Goal: Find specific fact: Find specific fact

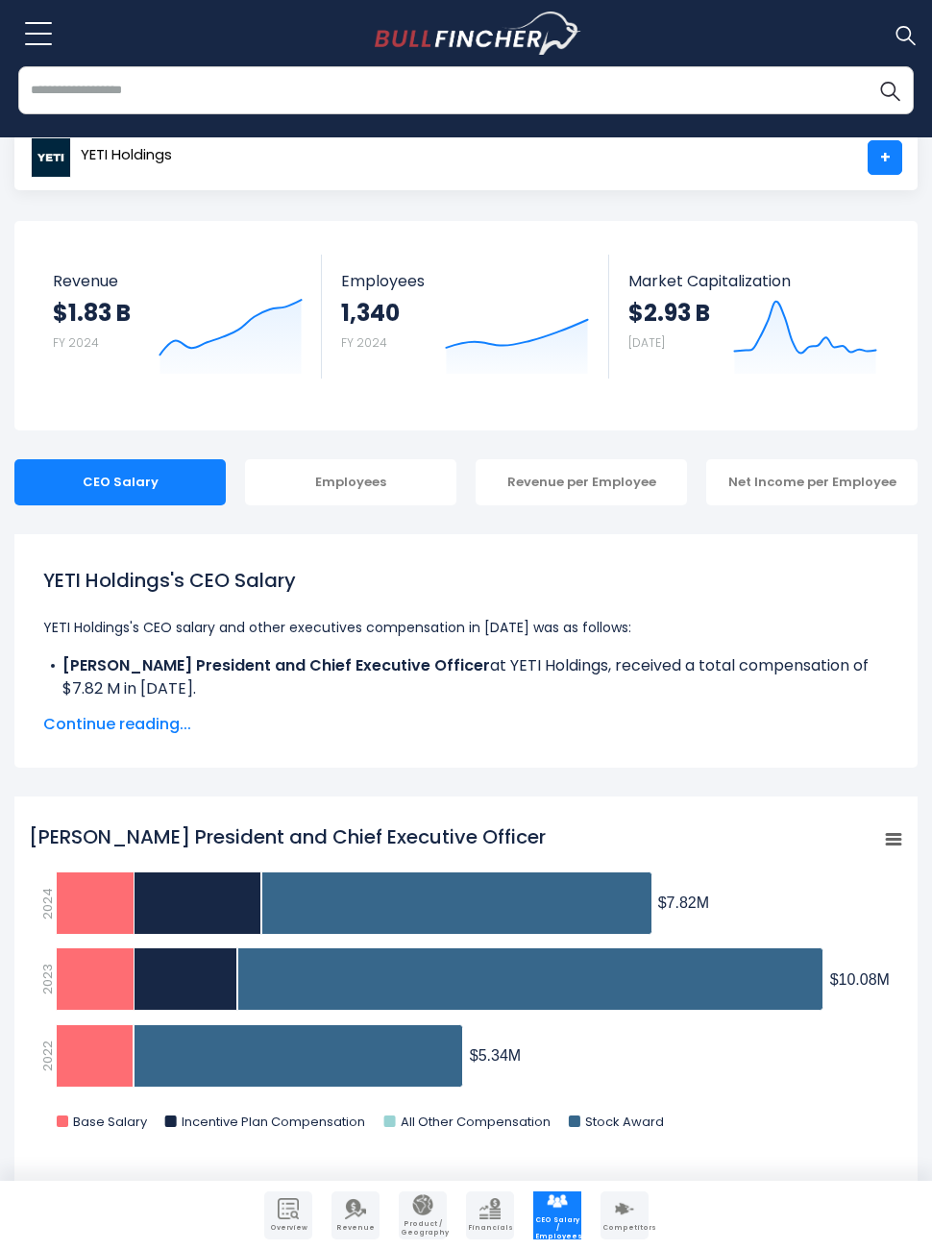
click at [493, 43] on img "Go to homepage" at bounding box center [478, 34] width 207 height 44
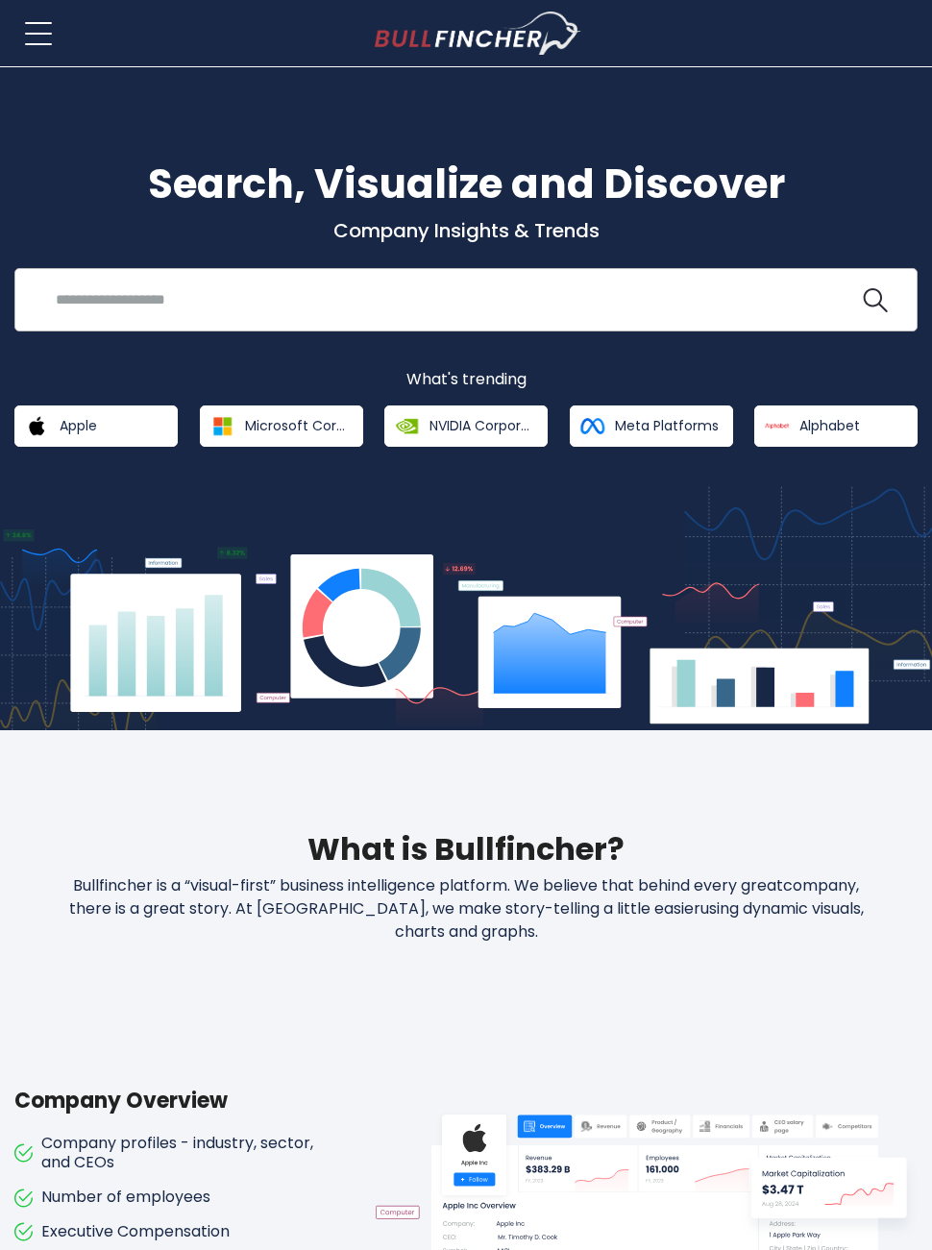
click at [512, 307] on input "search" at bounding box center [451, 300] width 815 height 36
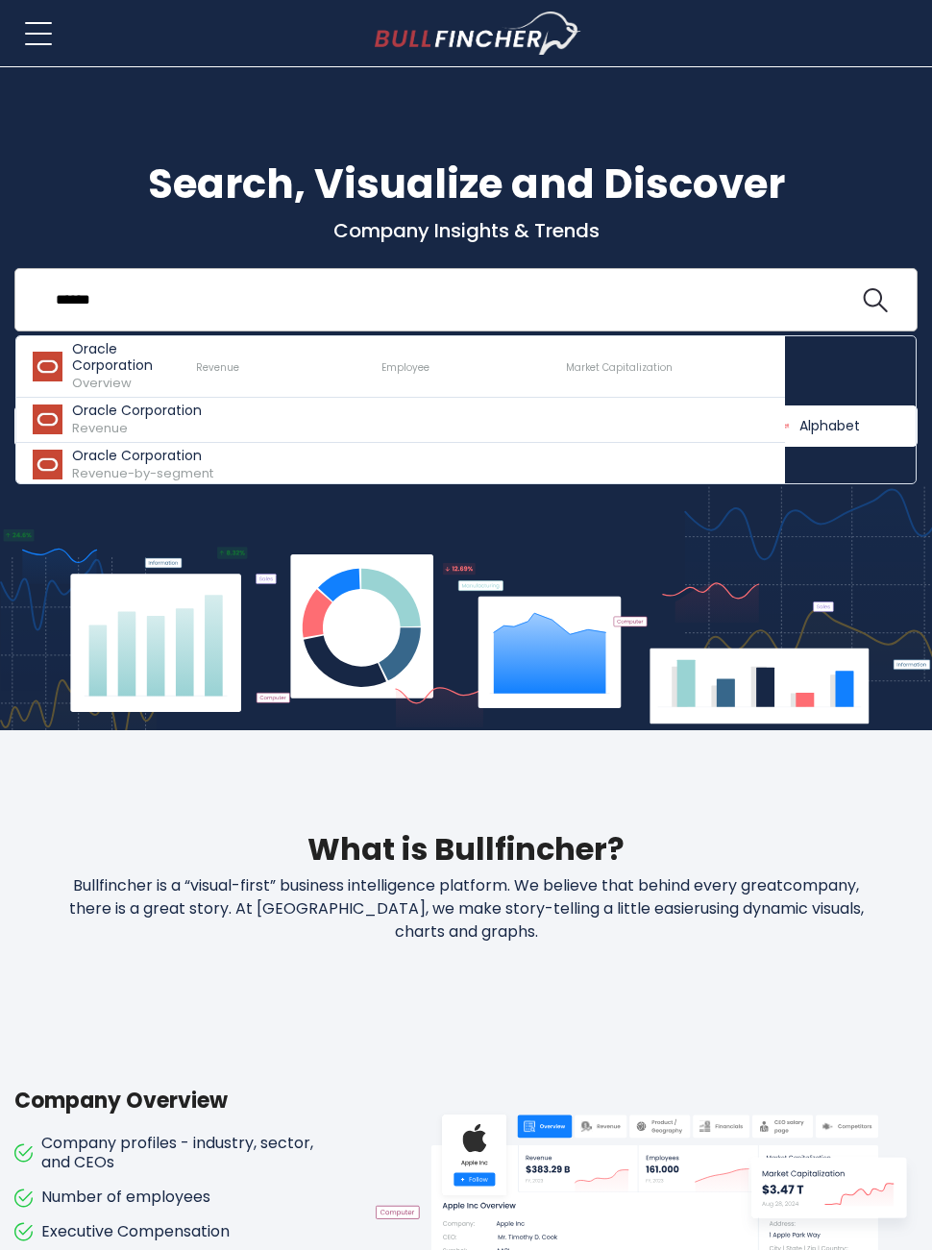
type input "******"
click at [874, 302] on button at bounding box center [875, 300] width 25 height 25
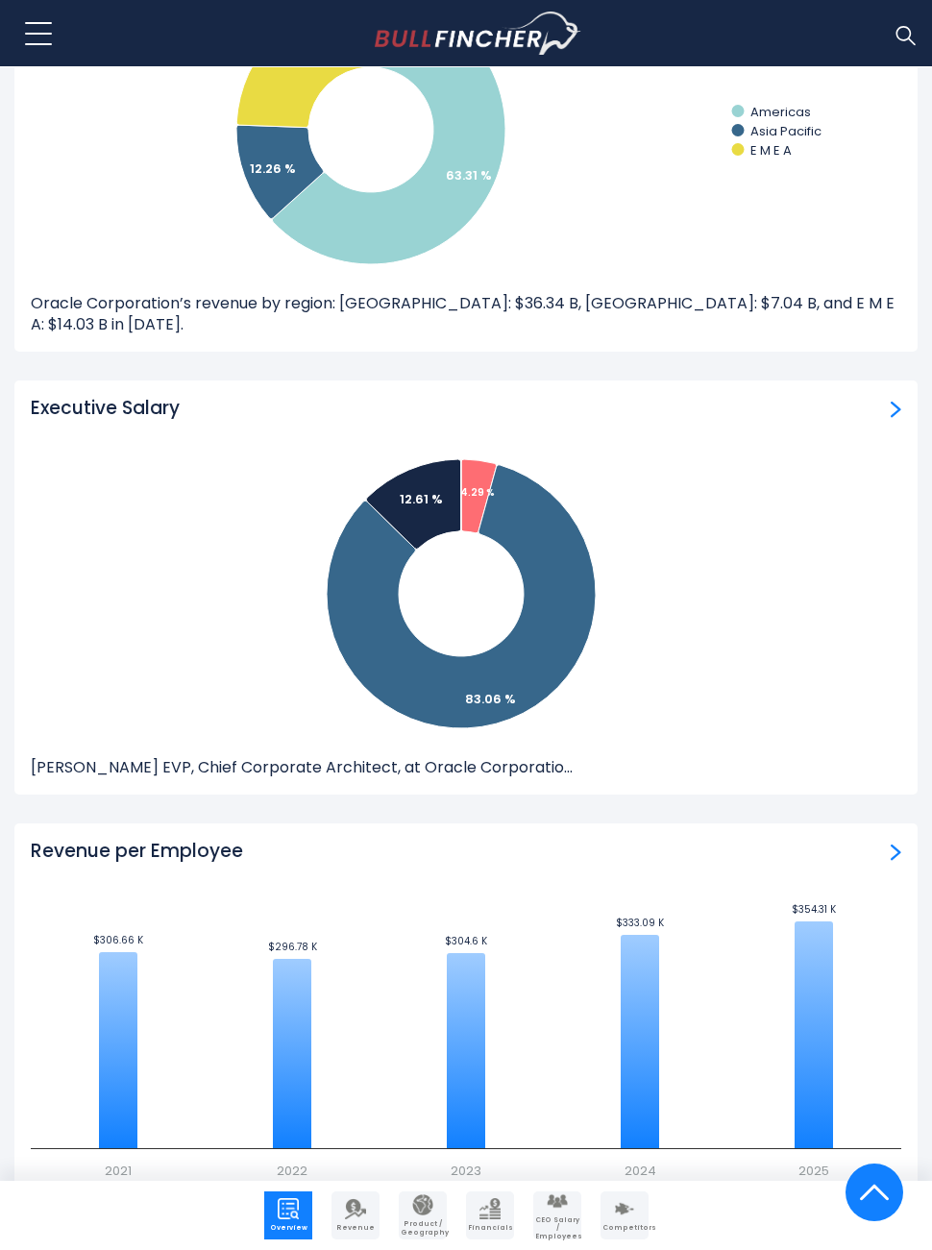
scroll to position [3719, 0]
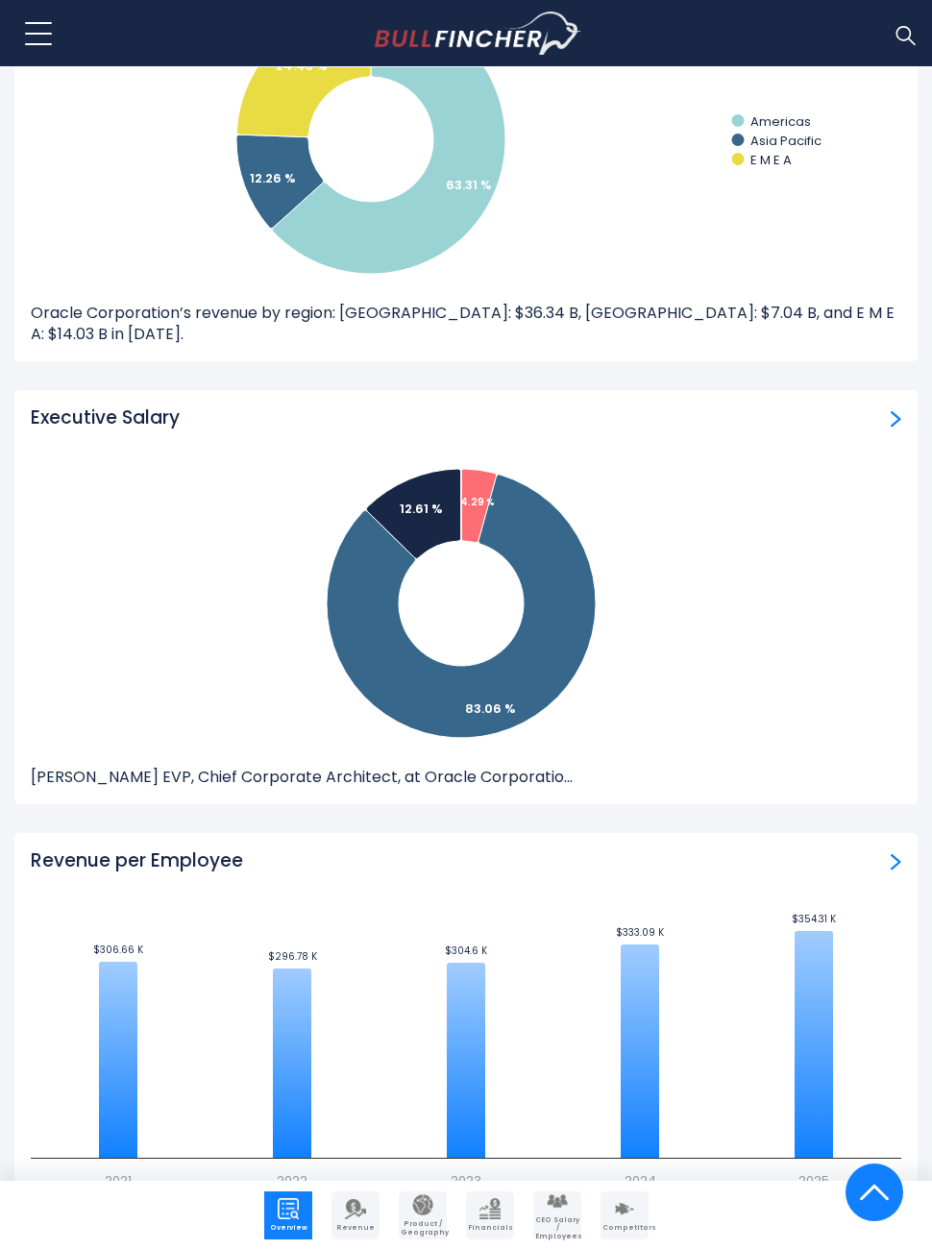
click at [826, 417] on div "Executive Salary Created with Highcharts 12.1.2 4.29 % 83.06 % 12.61 % 0.04 % E…" at bounding box center [465, 597] width 903 height 414
click at [890, 406] on div "Executive Salary" at bounding box center [466, 418] width 871 height 24
click at [884, 406] on div "Executive Salary" at bounding box center [466, 418] width 871 height 24
click at [891, 410] on img "ceo-salary" at bounding box center [896, 418] width 11 height 17
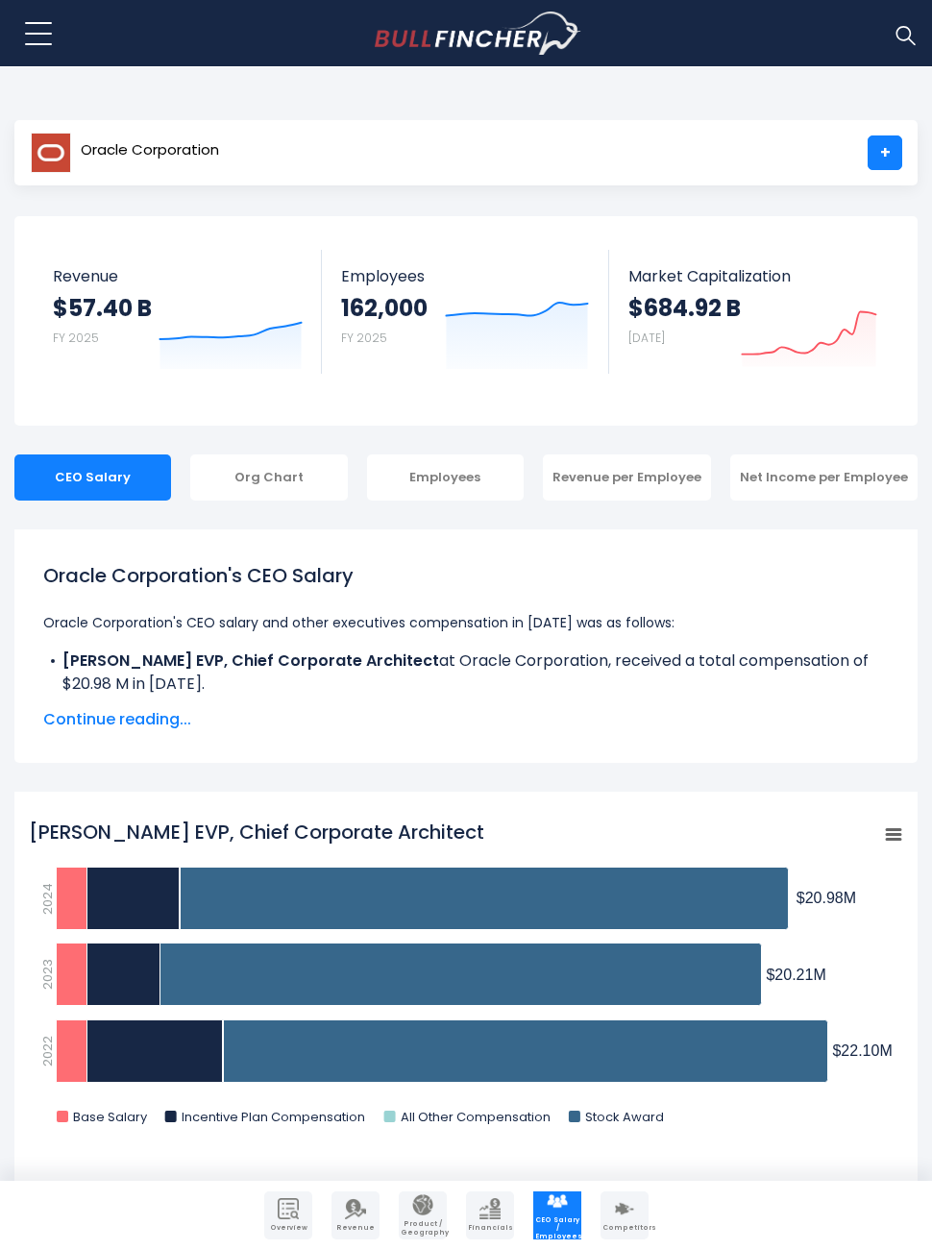
scroll to position [2, 0]
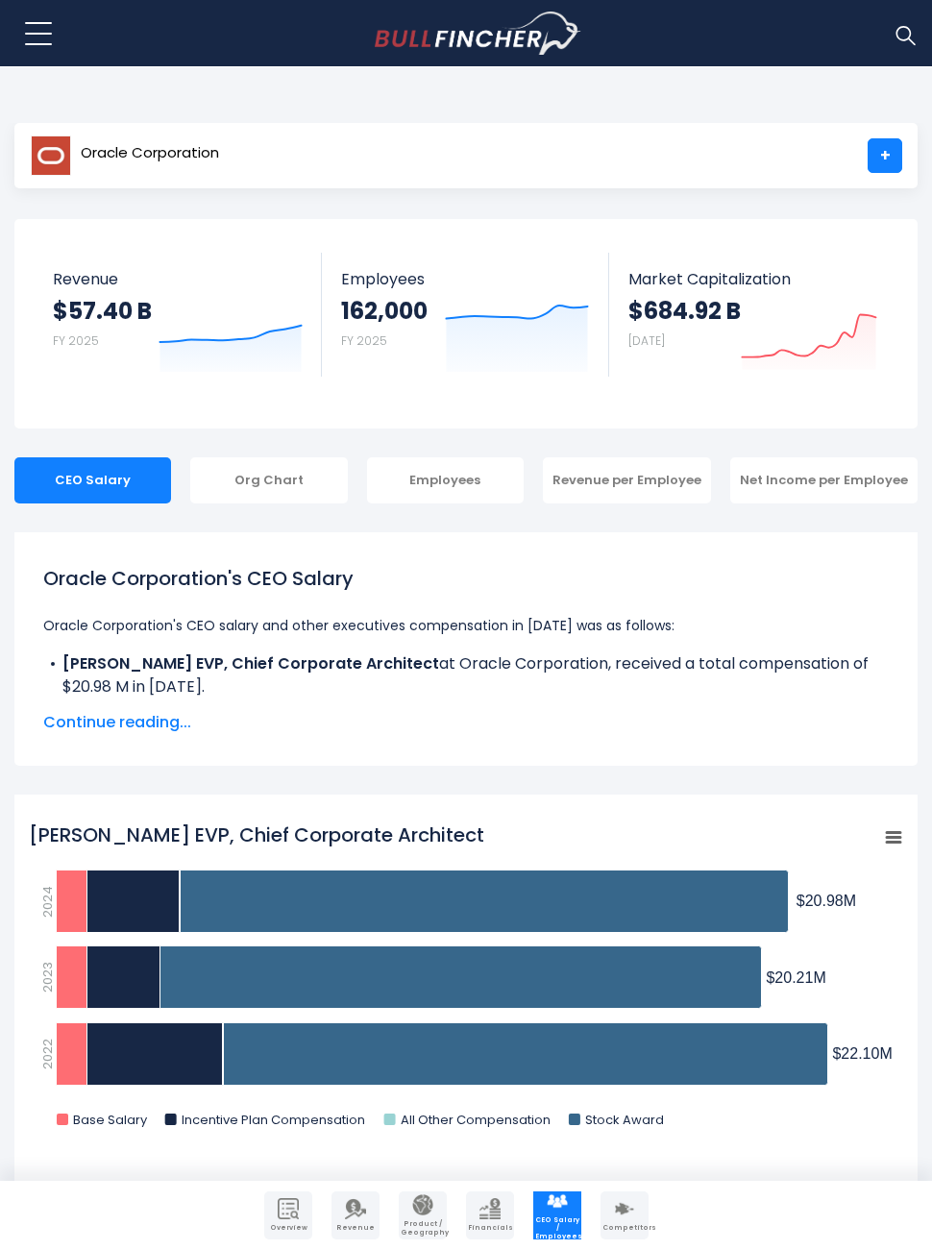
click at [156, 720] on span "Continue reading..." at bounding box center [466, 722] width 846 height 23
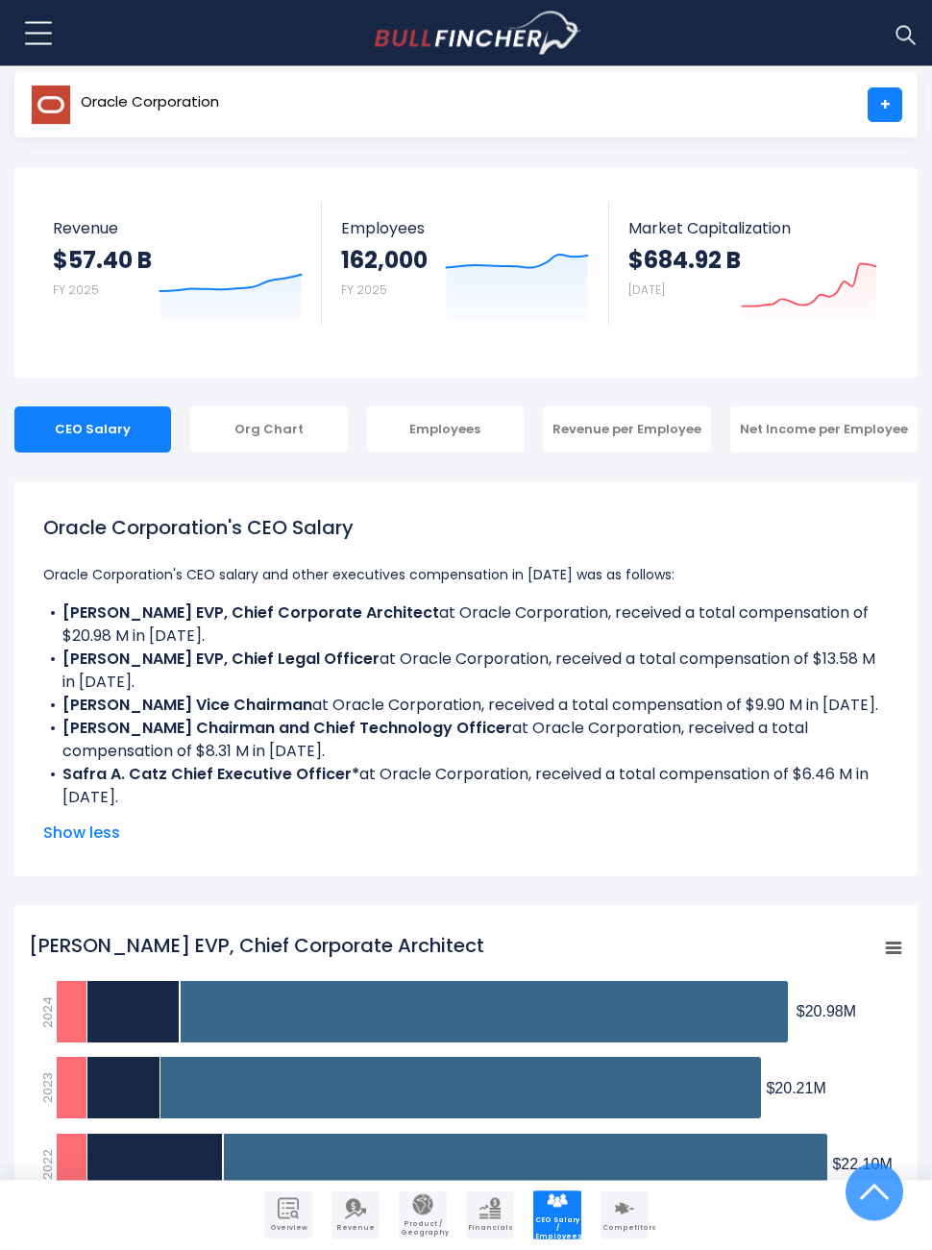
scroll to position [0, 0]
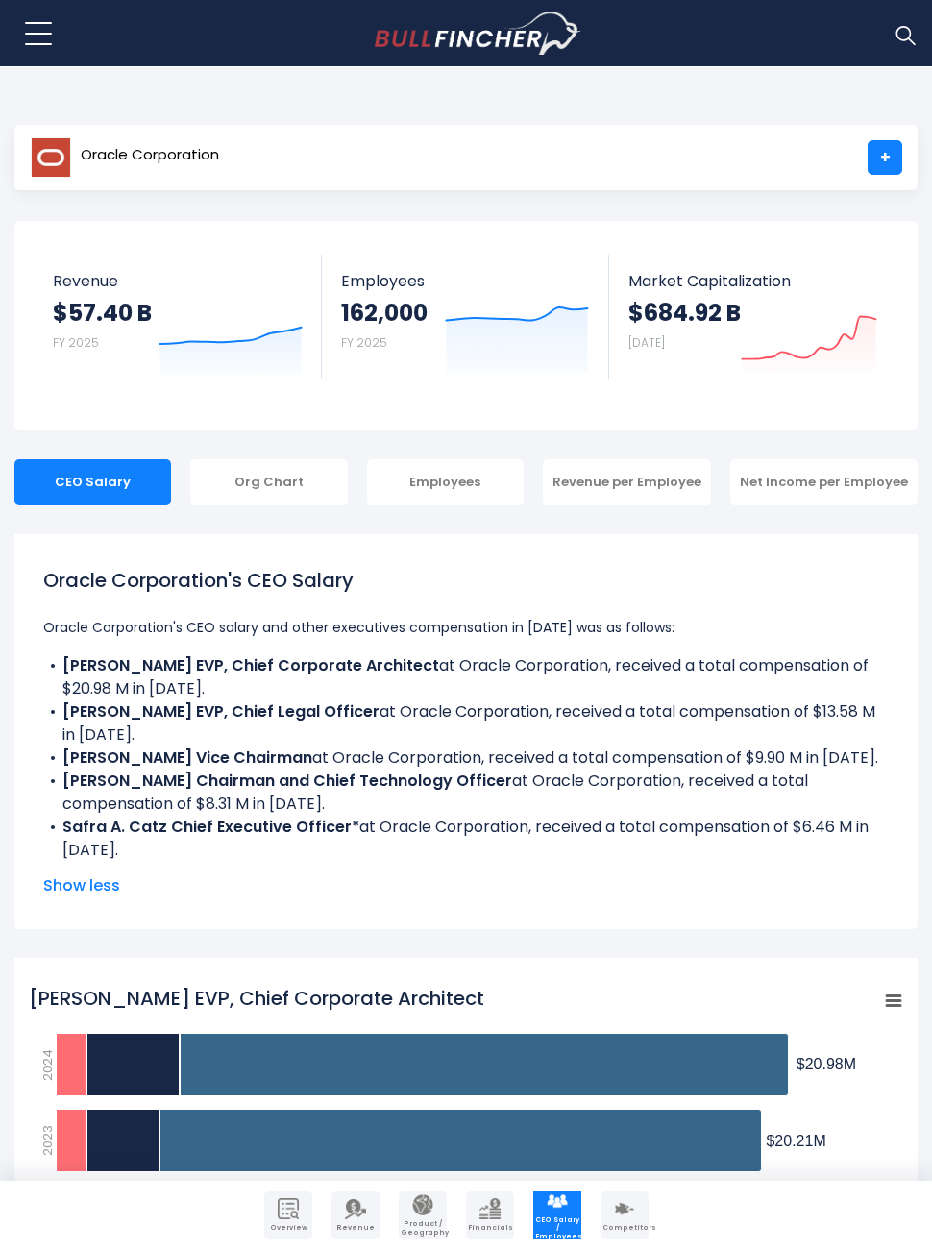
click at [910, 30] on img at bounding box center [905, 34] width 25 height 25
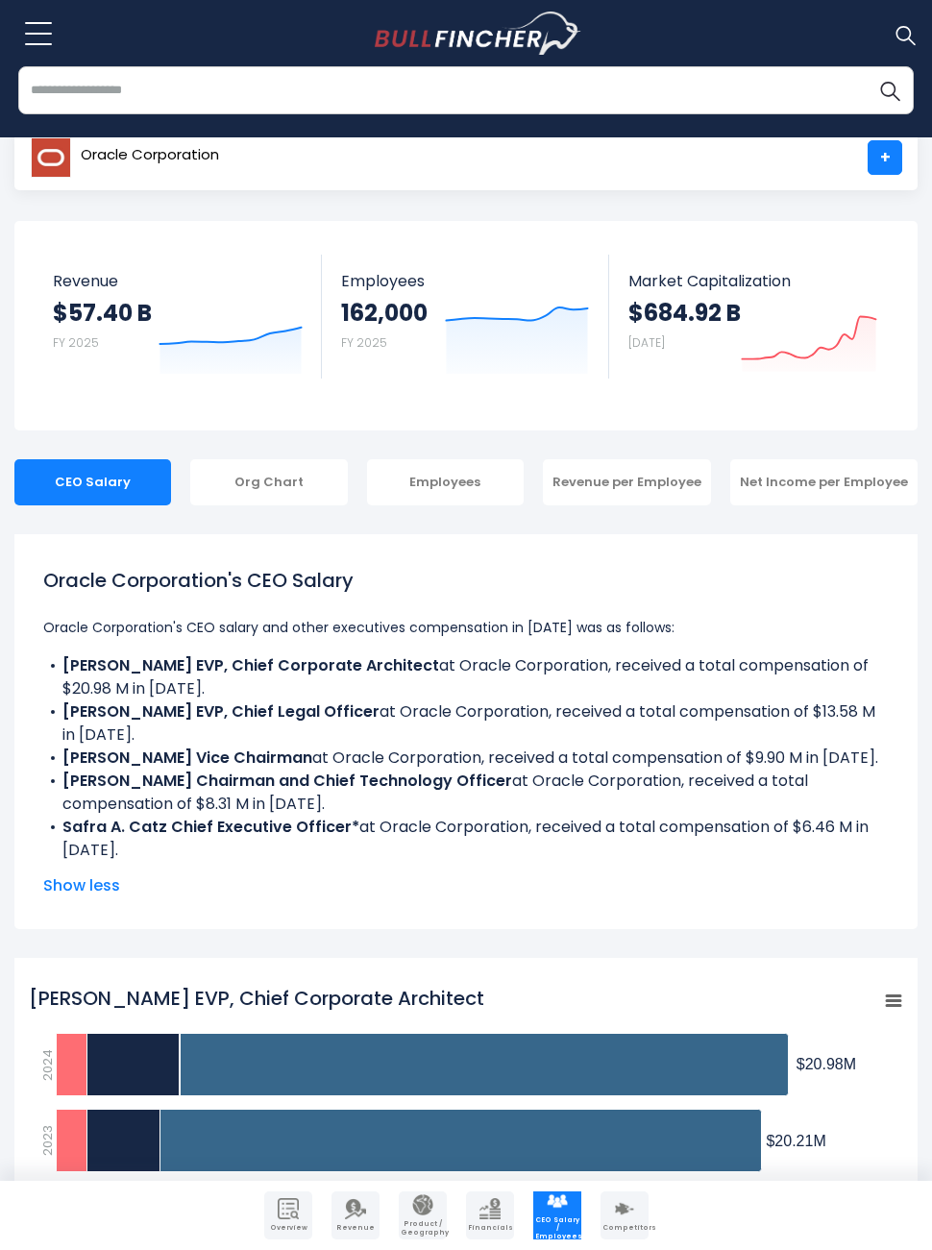
click at [739, 92] on input "search" at bounding box center [466, 90] width 896 height 48
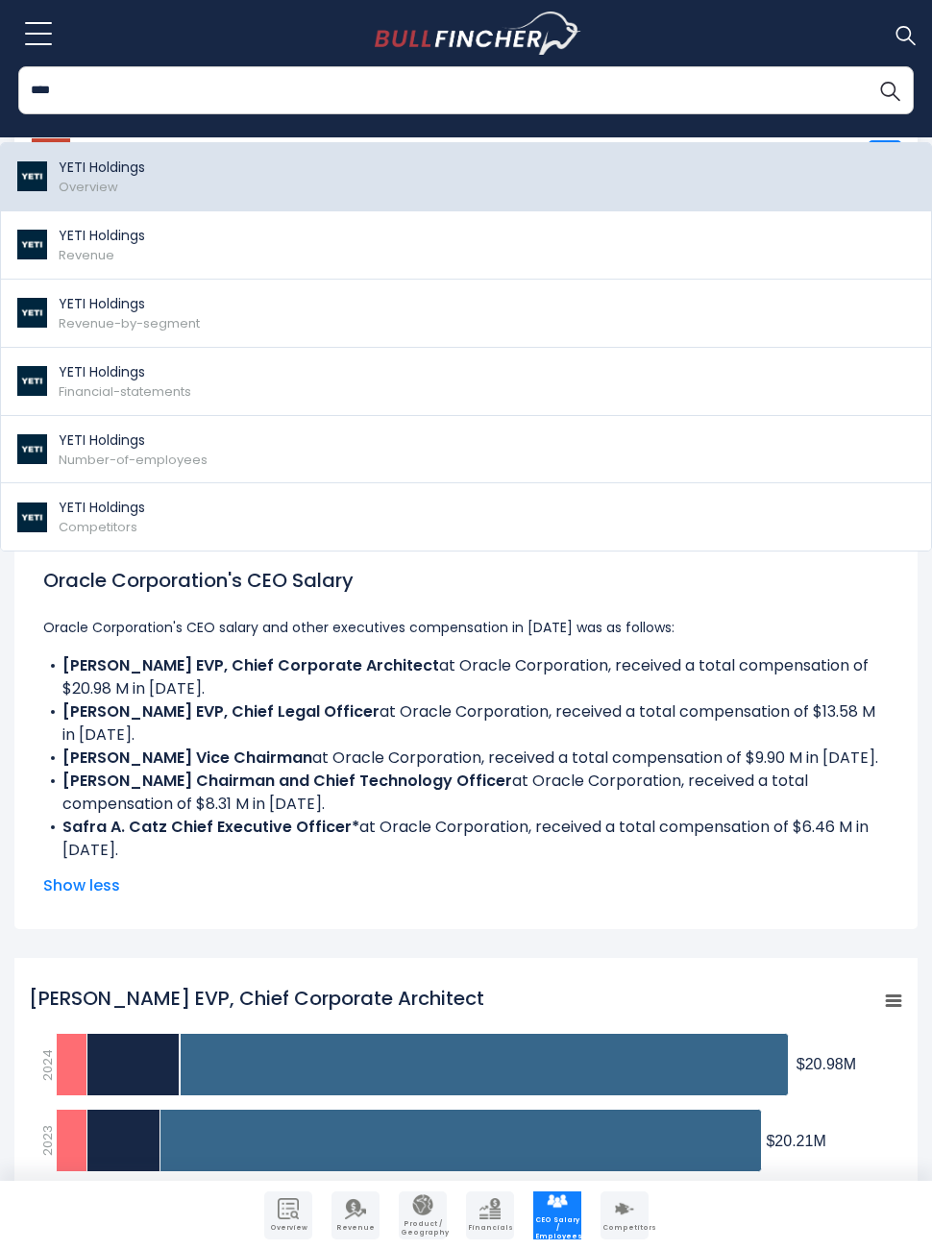
type input "****"
click at [631, 177] on link "YETI Holdings Overview" at bounding box center [466, 177] width 930 height 68
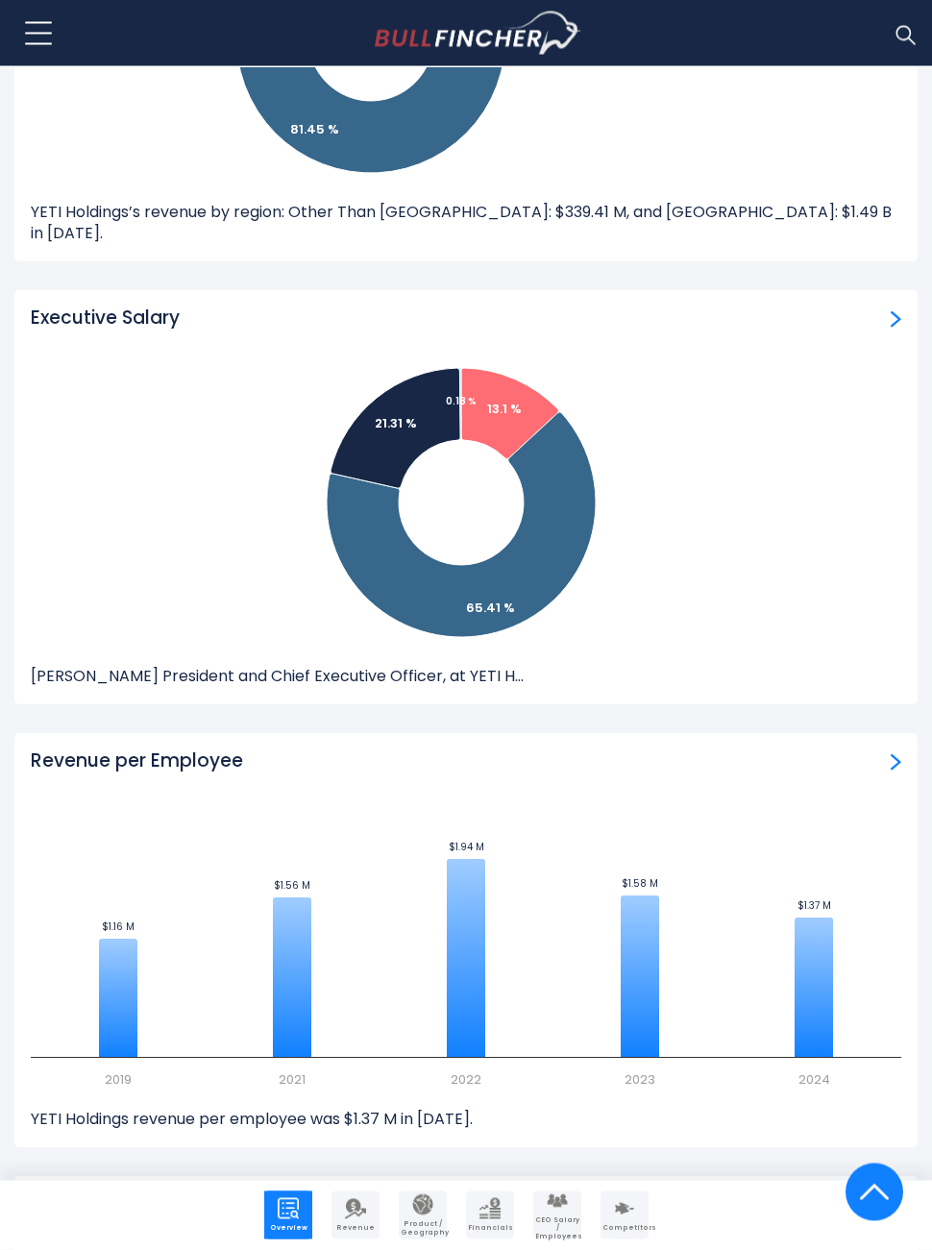
scroll to position [3785, 0]
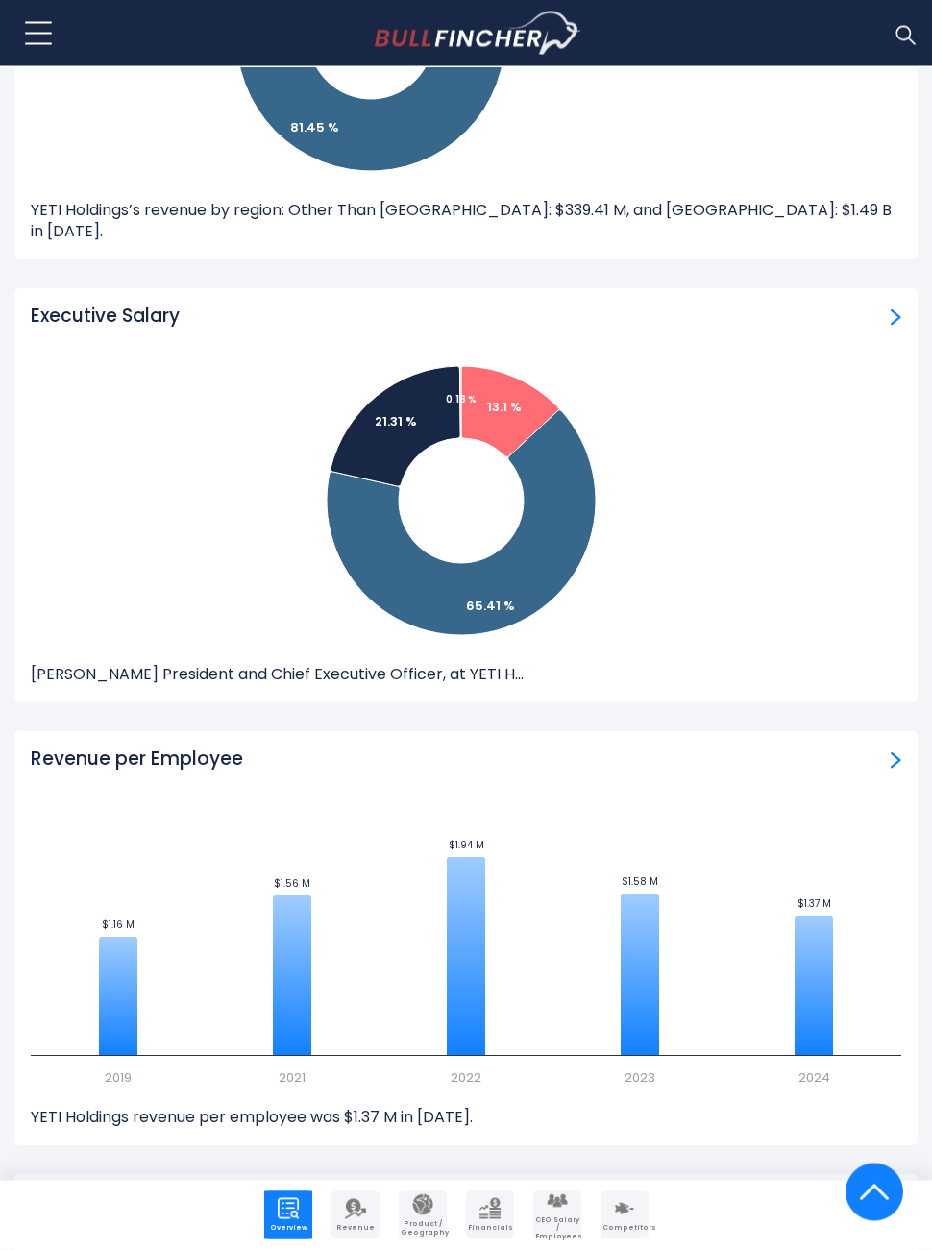
click at [887, 306] on div "Executive Salary" at bounding box center [466, 318] width 871 height 24
click at [894, 309] on img "ceo-salary" at bounding box center [896, 317] width 11 height 17
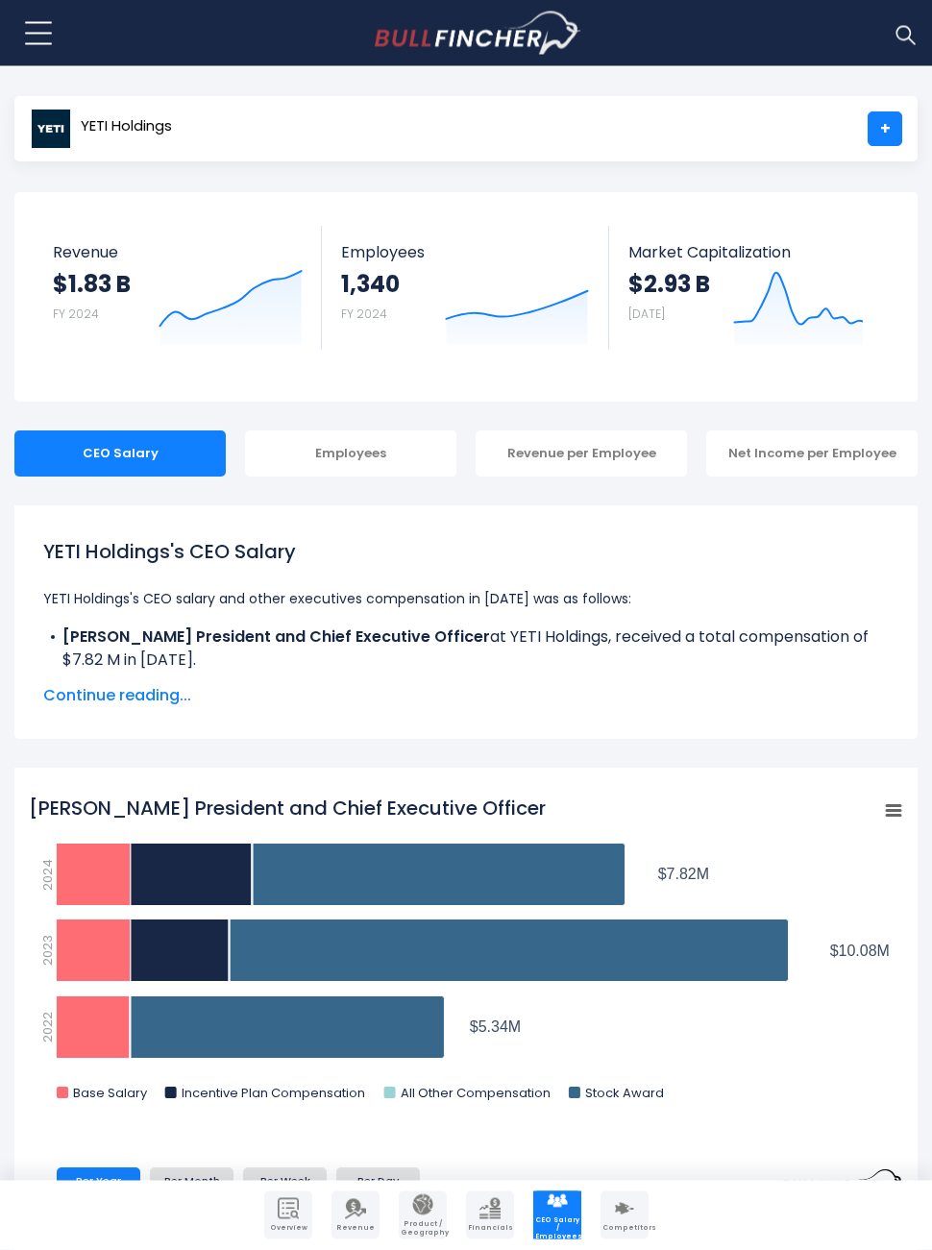
scroll to position [33, 0]
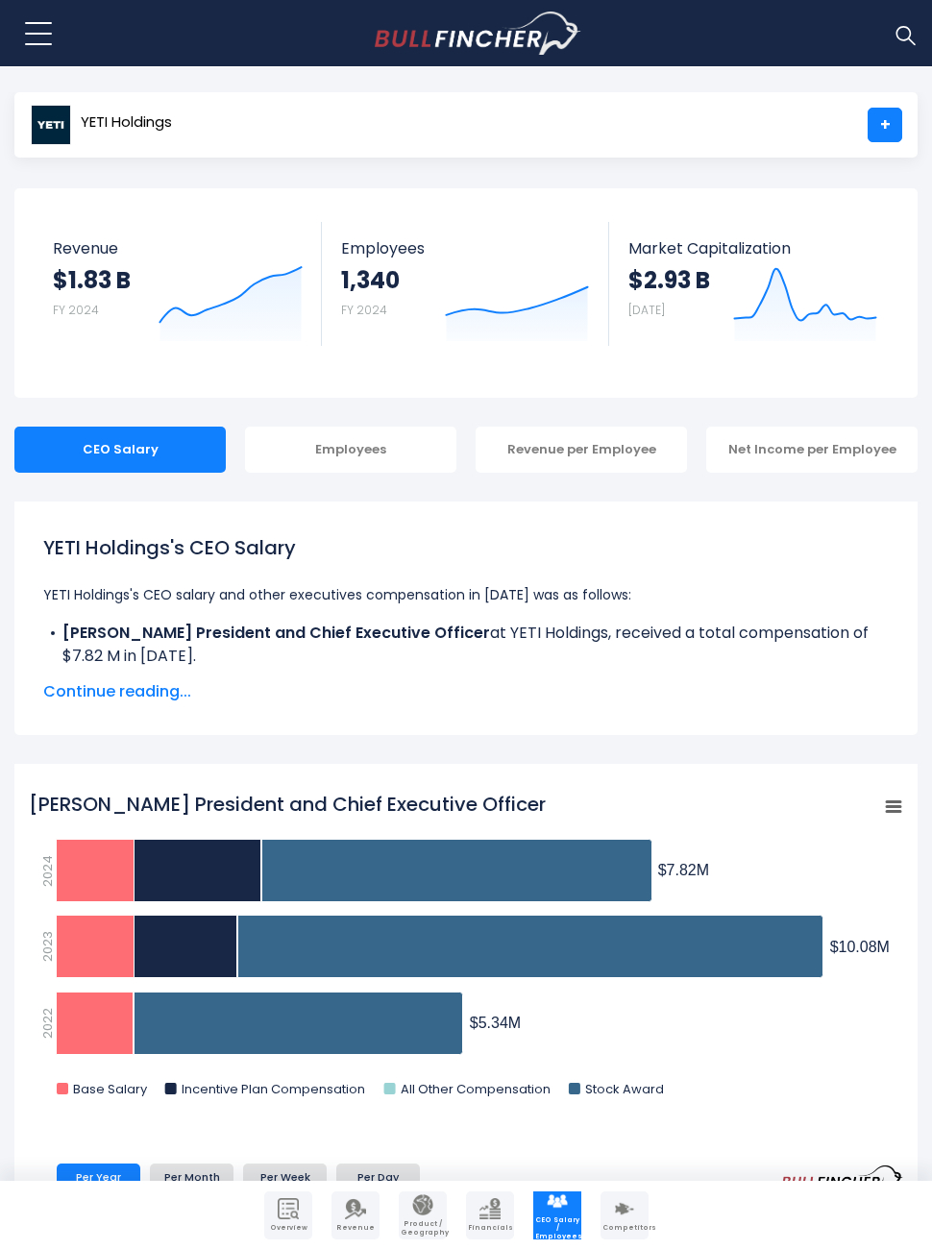
click at [160, 692] on span "Continue reading..." at bounding box center [466, 691] width 846 height 23
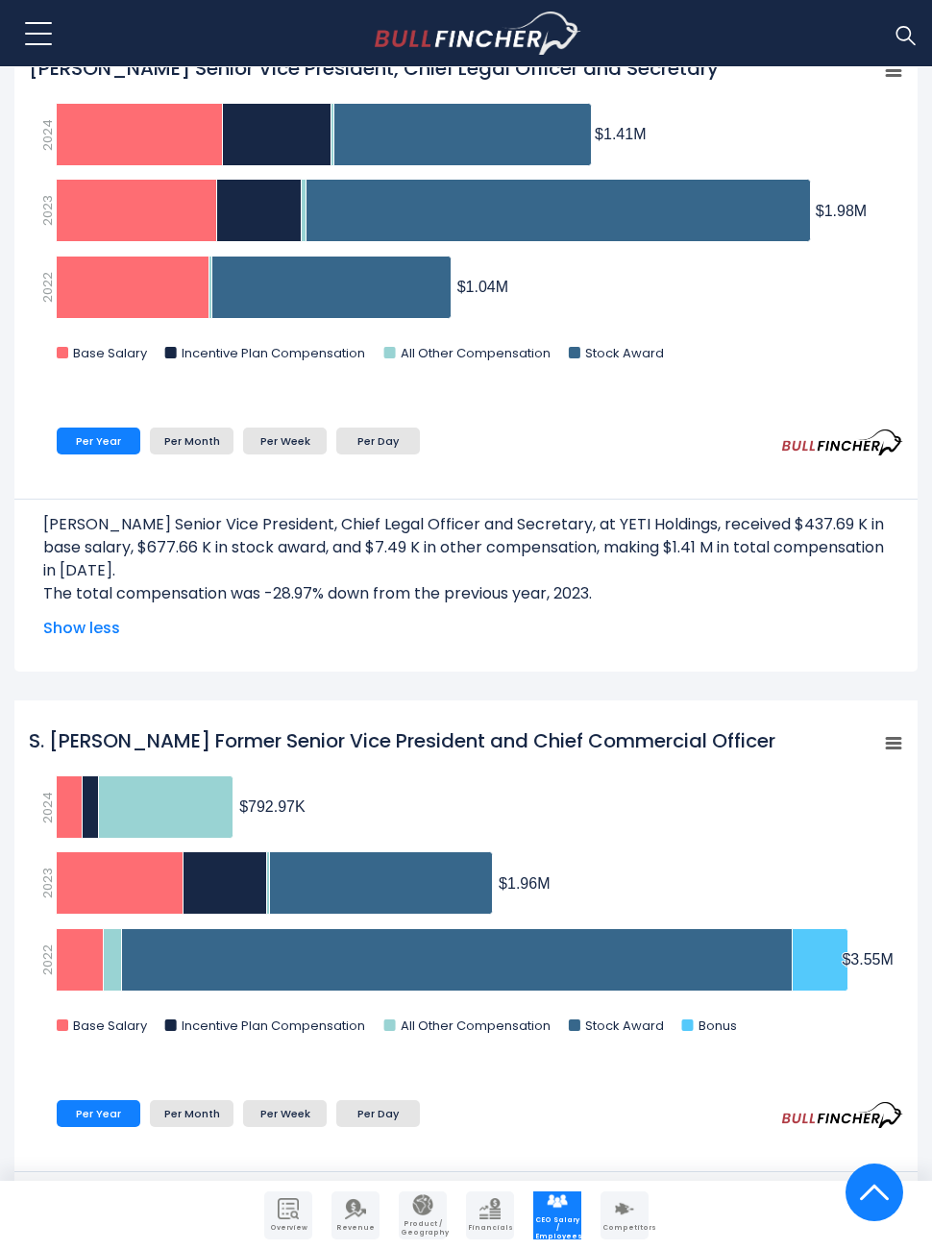
scroll to position [2934, 0]
